Goal: Check status: Check status

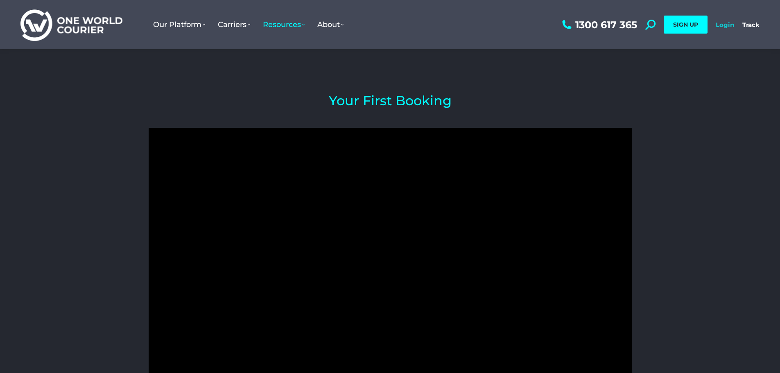
click at [730, 22] on link "Login" at bounding box center [725, 25] width 18 height 8
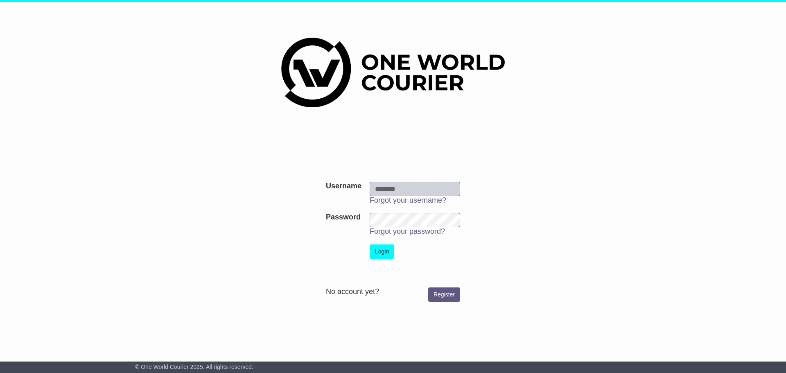
type input "**********"
click at [378, 248] on button "Login" at bounding box center [382, 251] width 25 height 14
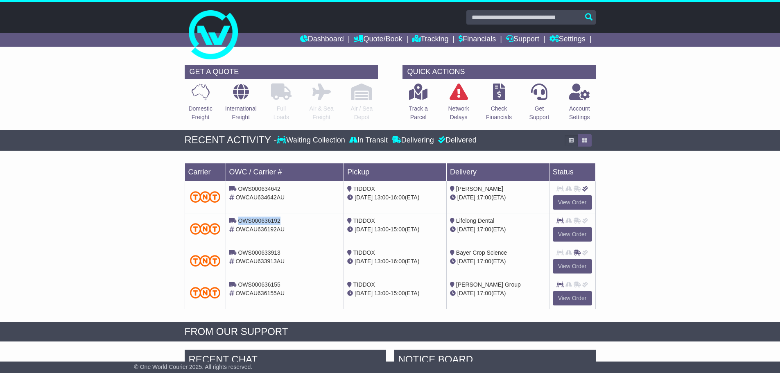
drag, startPoint x: 281, startPoint y: 219, endPoint x: 240, endPoint y: 221, distance: 41.8
click at [240, 221] on div "OWS000636192" at bounding box center [284, 221] width 111 height 9
copy span "OWS000636192"
